Goal: Task Accomplishment & Management: Use online tool/utility

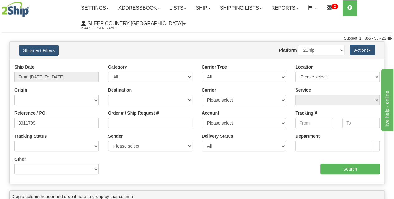
click at [42, 50] on button "Shipment Filters" at bounding box center [39, 50] width 40 height 11
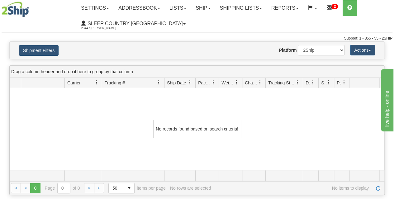
click at [42, 50] on button "Shipment Filters" at bounding box center [39, 50] width 40 height 11
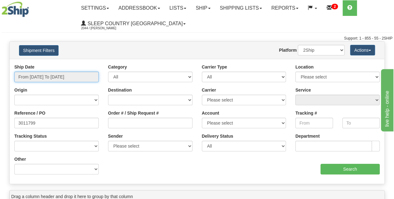
click at [51, 78] on input "From [DATE] To [DATE]" at bounding box center [56, 77] width 84 height 11
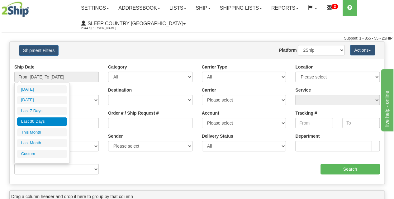
drag, startPoint x: 37, startPoint y: 120, endPoint x: 46, endPoint y: 117, distance: 9.2
click at [38, 119] on li "Last 30 Days" at bounding box center [42, 121] width 50 height 8
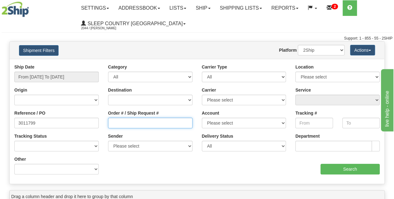
click at [120, 125] on input "Order # / Ship Request #" at bounding box center [150, 123] width 84 height 11
paste input "9002I149498"
type input "9002I149498"
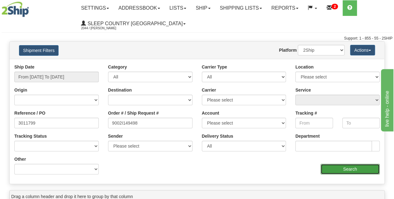
click at [339, 170] on input "Search" at bounding box center [349, 169] width 59 height 11
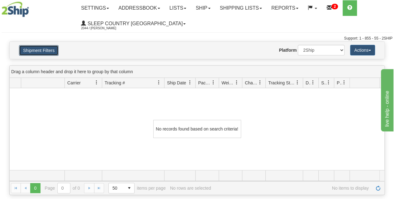
click at [44, 51] on button "Shipment Filters" at bounding box center [39, 50] width 40 height 11
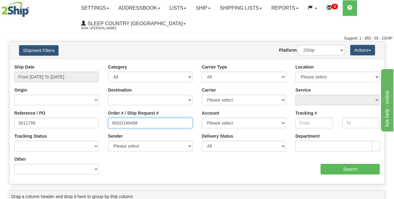
drag, startPoint x: 155, startPoint y: 125, endPoint x: 76, endPoint y: 127, distance: 79.1
click at [76, 64] on div "Reference / PO 3011799 Order # / Ship Request # 9002I149498 Account Please sele…" at bounding box center [197, 64] width 375 height 0
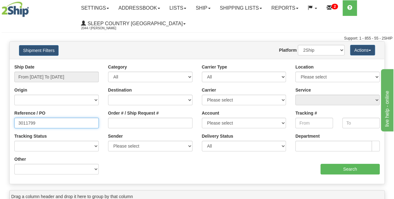
click at [69, 123] on input "3011799" at bounding box center [56, 123] width 84 height 11
type input "3"
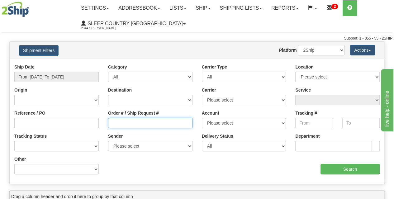
click at [124, 121] on input "Order # / Ship Request #" at bounding box center [150, 123] width 84 height 11
paste input "9002I149498"
type input "9002I149498"
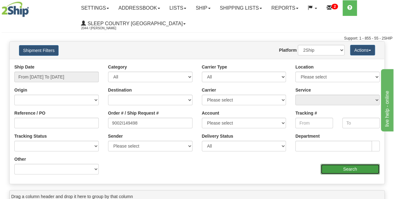
click at [328, 169] on input "Search" at bounding box center [349, 169] width 59 height 11
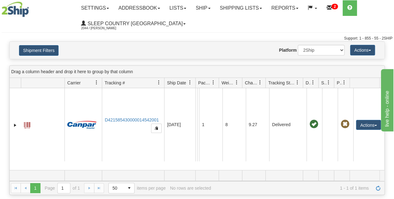
click at [124, 48] on div "Website Agent Nothing selected Client User Platform 2Ship Imported" at bounding box center [212, 50] width 274 height 11
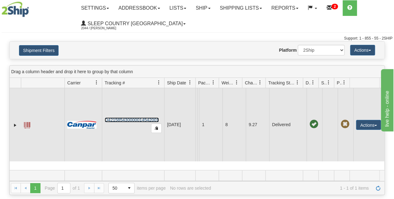
click at [131, 119] on link "D421585430000014542001" at bounding box center [132, 119] width 54 height 5
click at [371, 123] on button "Actions" at bounding box center [368, 125] width 25 height 10
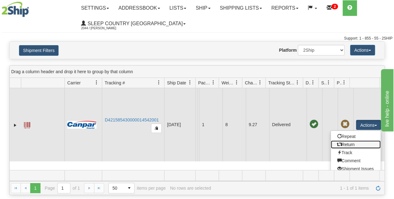
click at [351, 144] on link "Return" at bounding box center [356, 144] width 50 height 8
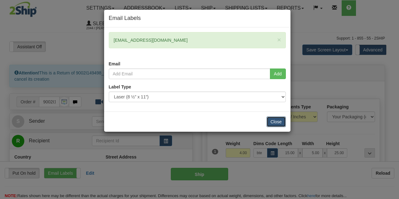
click at [275, 123] on button "Close" at bounding box center [275, 121] width 19 height 11
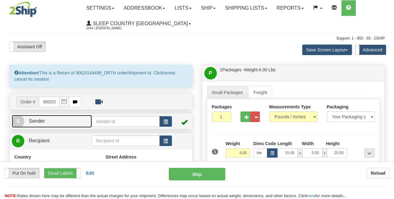
click at [40, 120] on span "Sender" at bounding box center [37, 120] width 16 height 5
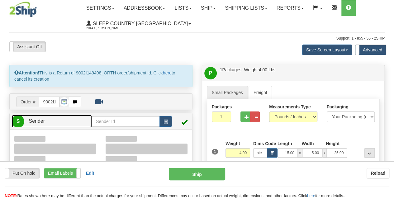
type input "14:31"
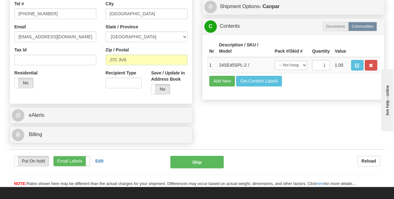
scroll to position [405, 0]
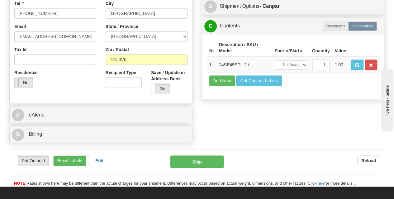
click at [15, 81] on span at bounding box center [15, 83] width 8 height 10
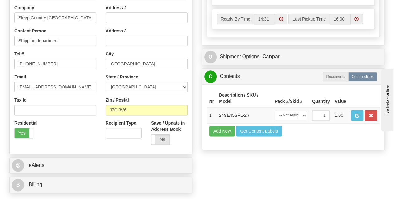
scroll to position [436, 0]
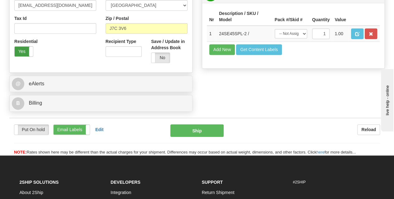
click at [28, 50] on label "Yes" at bounding box center [24, 51] width 18 height 10
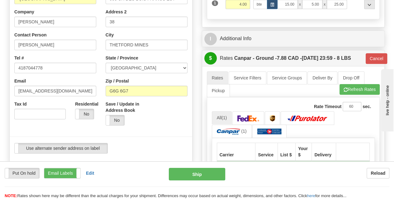
scroll to position [125, 0]
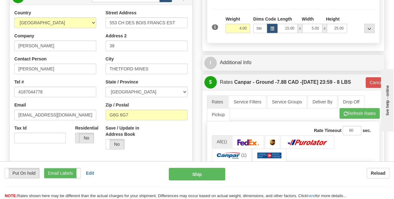
click at [78, 135] on span at bounding box center [75, 138] width 8 height 10
click at [91, 135] on span at bounding box center [94, 138] width 8 height 10
click at [80, 137] on label "No" at bounding box center [84, 138] width 18 height 10
type input "1"
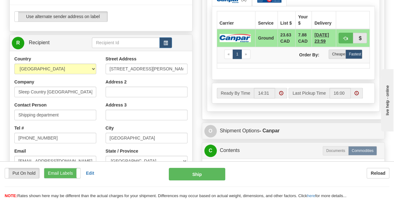
scroll to position [311, 0]
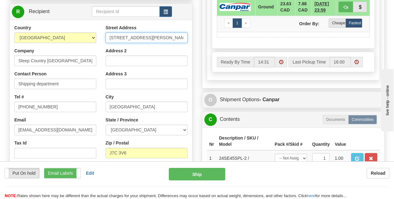
drag, startPoint x: 182, startPoint y: 36, endPoint x: 79, endPoint y: 41, distance: 103.2
click at [79, 41] on div "Country AFGHANISTAN ALAND ISLANDS ALBANIA ALGERIA AMERICAN SAMOA ANDORRA ANGOLA…" at bounding box center [101, 109] width 182 height 168
paste input "520 COLLEGE ST EAST"
type input "520 COLLEGE ST EAST"
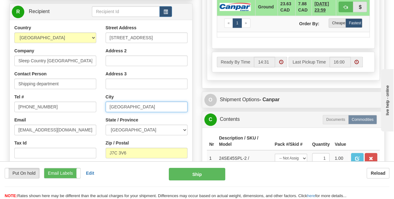
drag, startPoint x: 138, startPoint y: 110, endPoint x: 81, endPoint y: 106, distance: 57.1
click at [81, 106] on div "Country AFGHANISTAN ALAND ISLANDS ALBANIA ALGERIA AMERICAN SAMOA ANDORRA ANGOLA…" at bounding box center [101, 109] width 182 height 168
paste input "BELLEVILLE"
type input "BELLEVILLE"
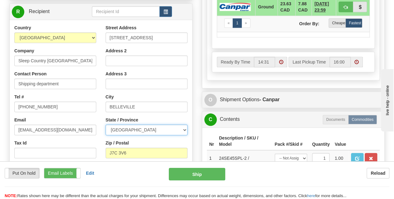
click at [126, 129] on select "ALBERTA BRITISH COLUMBIA MANITOBA NEW BRUNSWICK NEWFOUNDLAND NOVA SCOTIA NUNAVU…" at bounding box center [147, 130] width 82 height 11
select select "ON"
click at [106, 125] on select "ALBERTA BRITISH COLUMBIA MANITOBA NEW BRUNSWICK NEWFOUNDLAND NOVA SCOTIA NUNAVU…" at bounding box center [147, 130] width 82 height 11
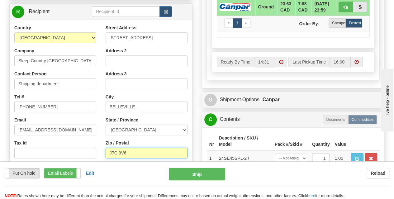
drag, startPoint x: 161, startPoint y: 152, endPoint x: 80, endPoint y: 155, distance: 80.7
click at [80, 155] on div "Country AFGHANISTAN ALAND ISLANDS ALBANIA ALGERIA AMERICAN SAMOA ANDORRA ANGOLA…" at bounding box center [101, 109] width 182 height 168
paste input "K8N 4Z6"
type input "K8N 4Z6"
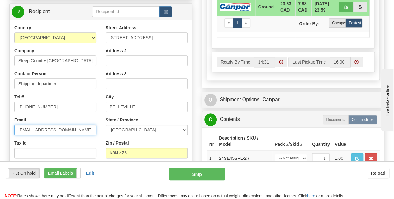
type input "1"
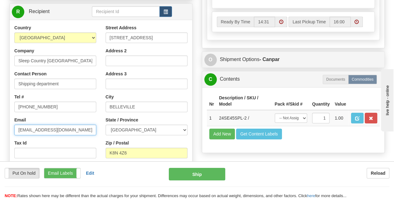
drag, startPoint x: 69, startPoint y: 129, endPoint x: 13, endPoint y: 134, distance: 56.2
click at [13, 134] on div "Country AFGHANISTAN ALAND ISLANDS ALBANIA ALGERIA AMERICAN SAMOA ANDORRA ANGOLA…" at bounding box center [55, 105] width 91 height 161
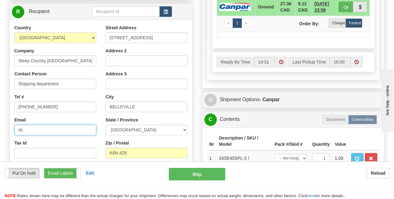
type input "d"
paste input "soc914@sleepcountry.ca"
type input "soc914@sleepcountry.ca"
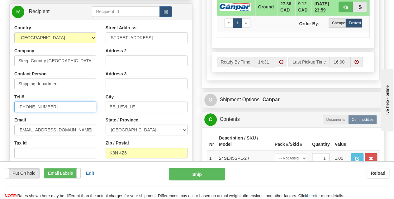
drag, startPoint x: 52, startPoint y: 106, endPoint x: 0, endPoint y: 106, distance: 52.0
paste input "6139682776"
type input "6139682776"
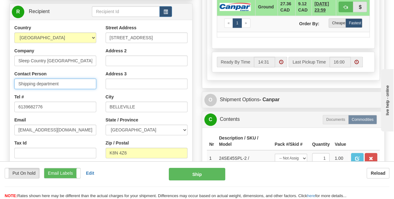
drag, startPoint x: 70, startPoint y: 83, endPoint x: 0, endPoint y: 87, distance: 70.5
type input "DC 914"
click at [80, 71] on div "Contact Person DC 914" at bounding box center [55, 80] width 82 height 18
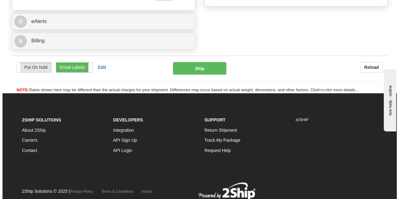
scroll to position [436, 0]
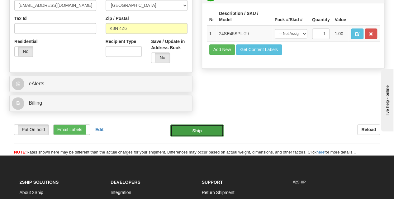
click at [188, 130] on button "Ship" at bounding box center [196, 130] width 53 height 12
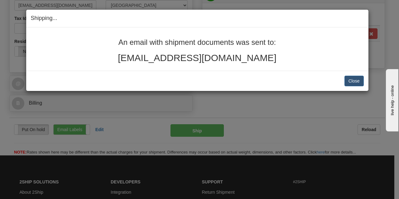
drag, startPoint x: 259, startPoint y: 63, endPoint x: 116, endPoint y: 41, distance: 144.5
click at [116, 41] on div "An email with shipment documents was sent to: jean_lavoie@hotmail.com" at bounding box center [197, 50] width 333 height 25
copy div "An email with shipment documents was sent to: jean_lavoie@hotmail.com"
click at [359, 81] on button "Close" at bounding box center [353, 81] width 19 height 11
